Goal: Navigation & Orientation: Go to known website

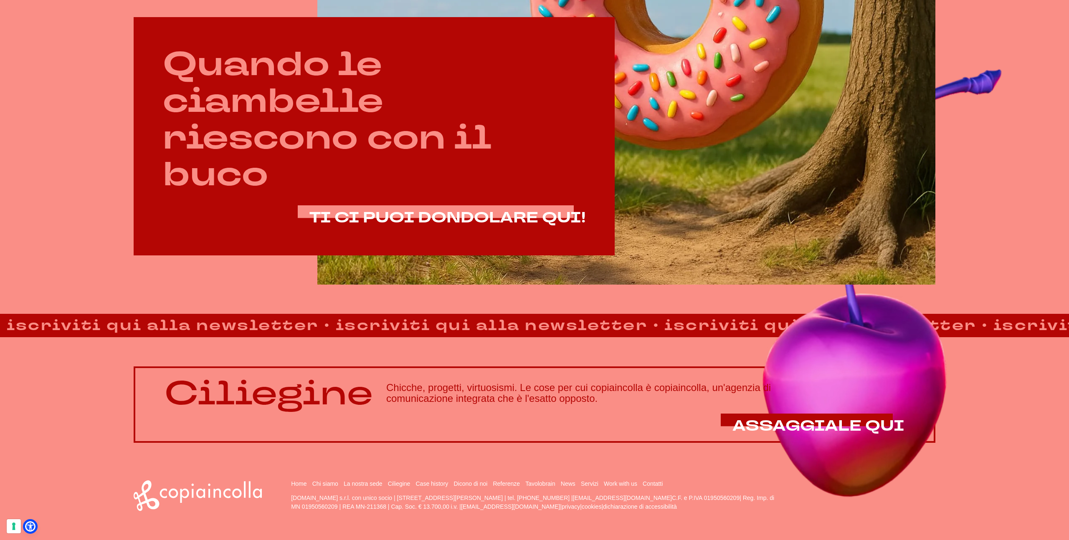
scroll to position [640, 0]
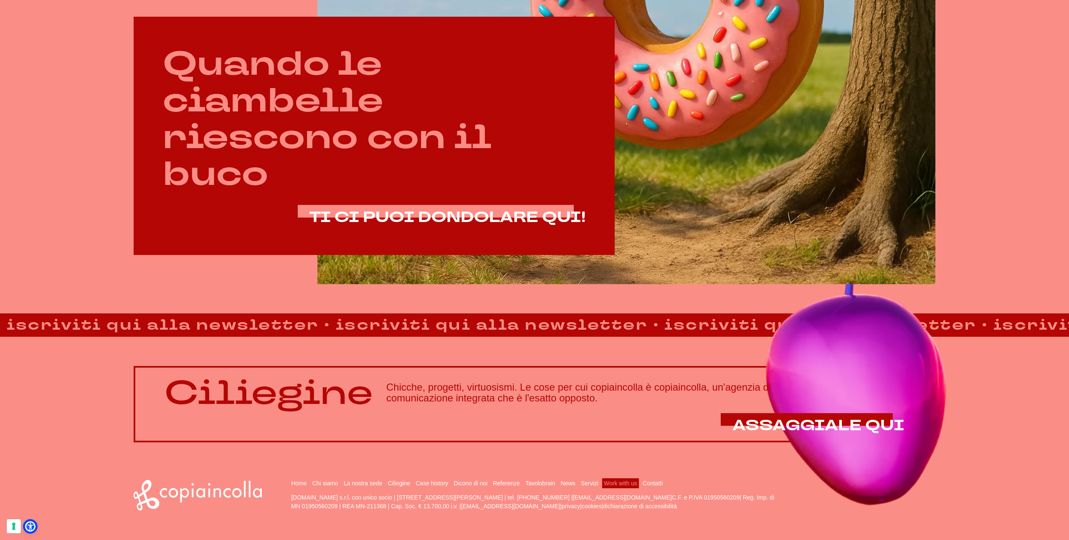
click at [613, 483] on link "Work with us" at bounding box center [620, 483] width 33 height 7
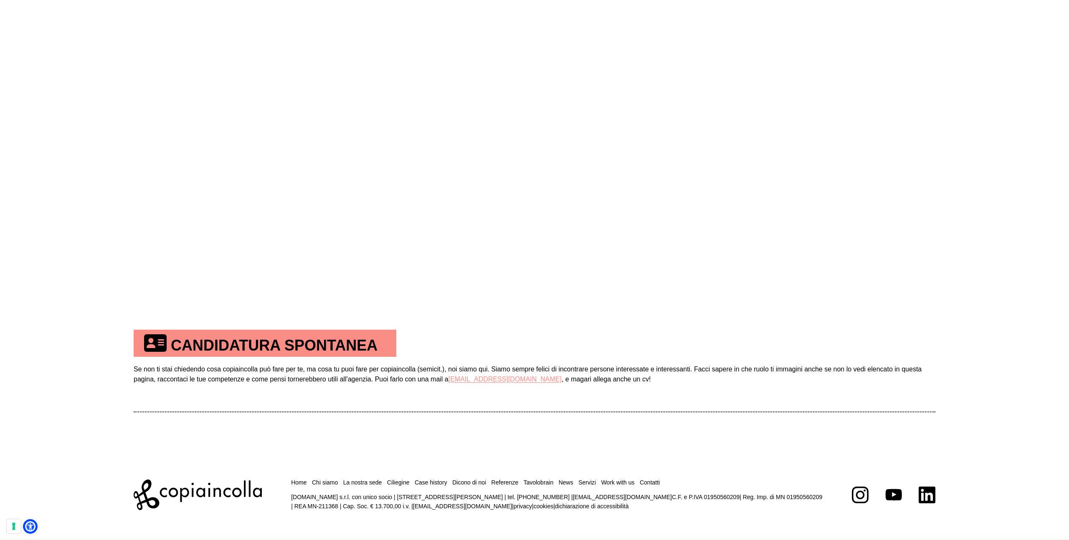
scroll to position [417, 0]
click at [533, 480] on link "Tavolobrain" at bounding box center [539, 482] width 30 height 7
